Goal: Transaction & Acquisition: Download file/media

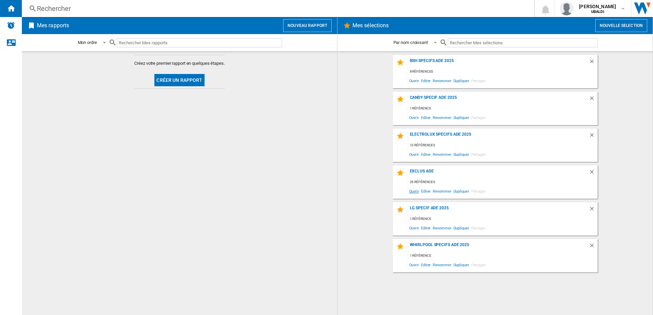
click at [412, 190] on span "Ouvrir" at bounding box center [414, 191] width 12 height 9
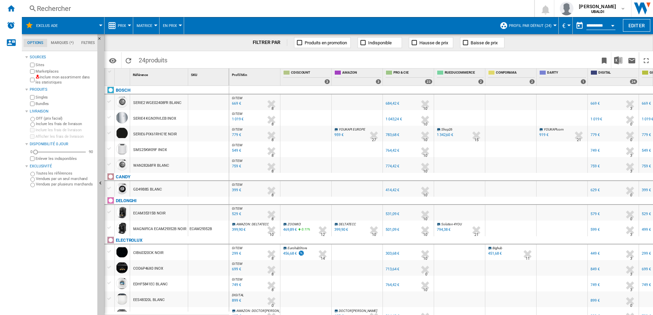
click at [553, 25] on div at bounding box center [554, 26] width 3 height 2
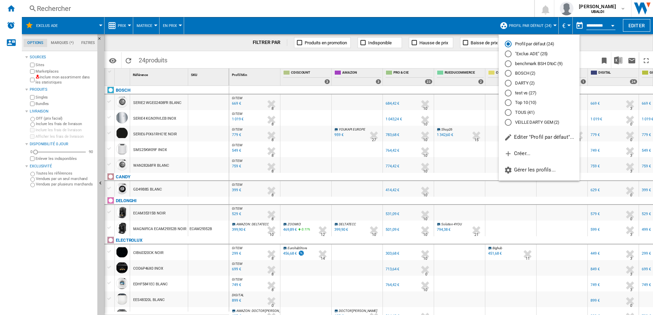
click at [527, 54] on md-radio-button ""Exclus ADE" (25)" at bounding box center [539, 54] width 69 height 6
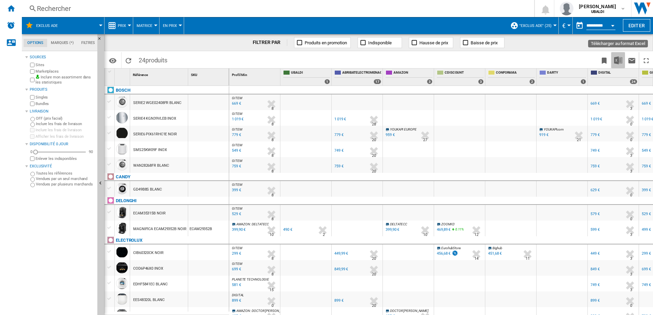
click at [616, 60] on img "Télécharger au format Excel" at bounding box center [618, 60] width 8 height 8
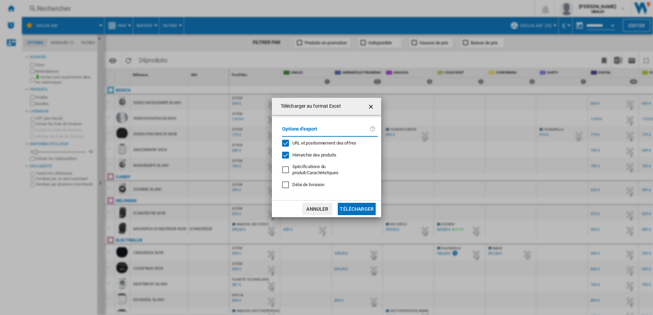
click at [348, 210] on button "Télécharger" at bounding box center [357, 209] width 38 height 12
